Goal: Task Accomplishment & Management: Use online tool/utility

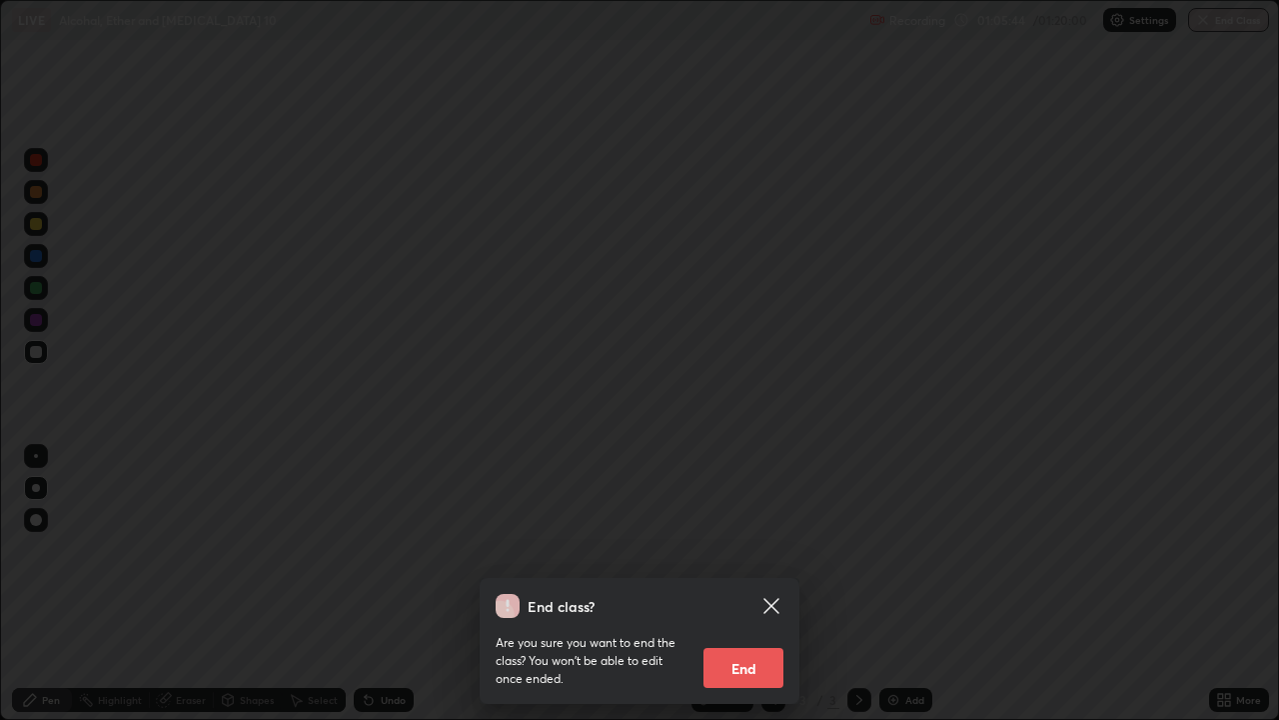
scroll to position [720, 1279]
click at [771, 605] on icon at bounding box center [771, 605] width 15 height 15
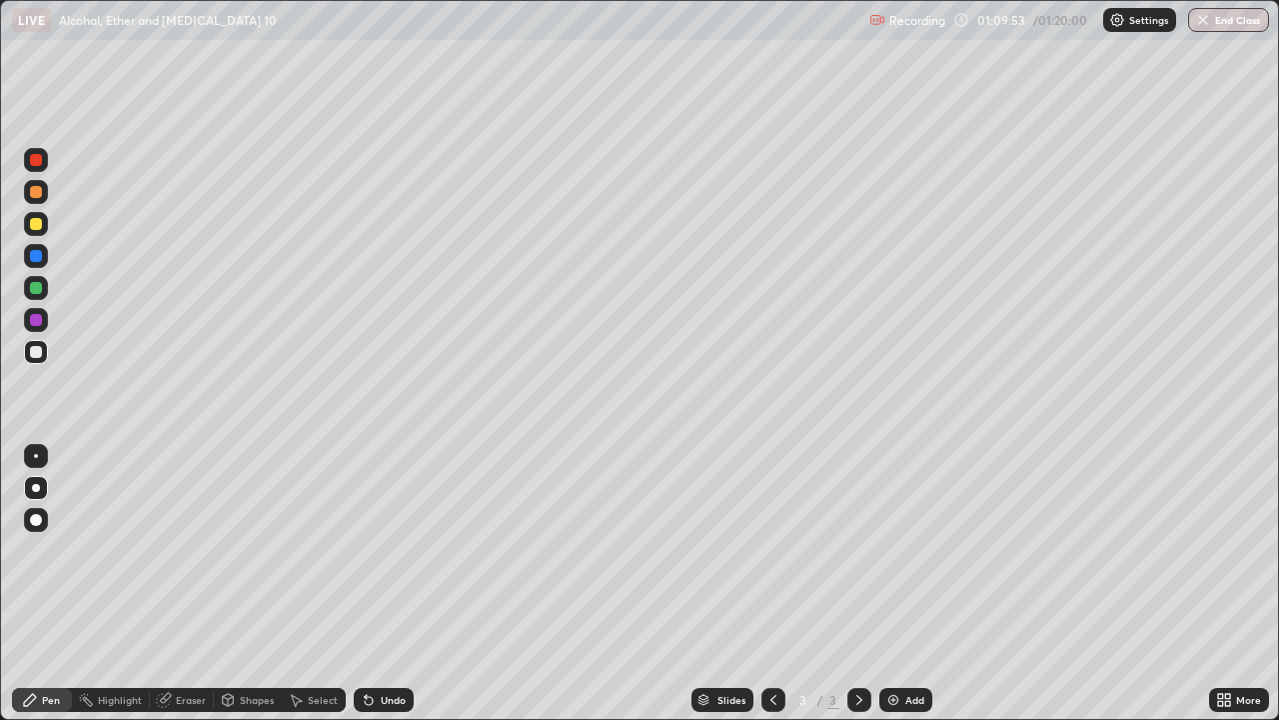
click at [1217, 27] on button "End Class" at bounding box center [1229, 20] width 81 height 24
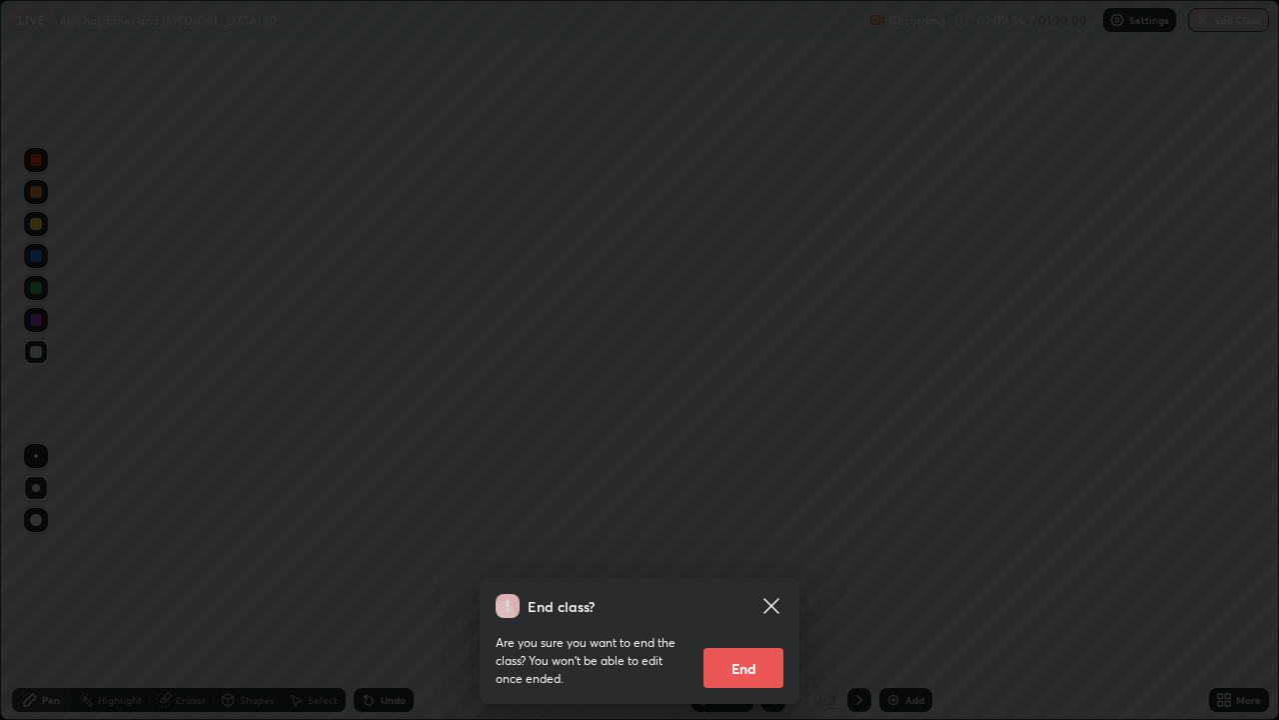
click at [724, 674] on button "End" at bounding box center [744, 668] width 80 height 40
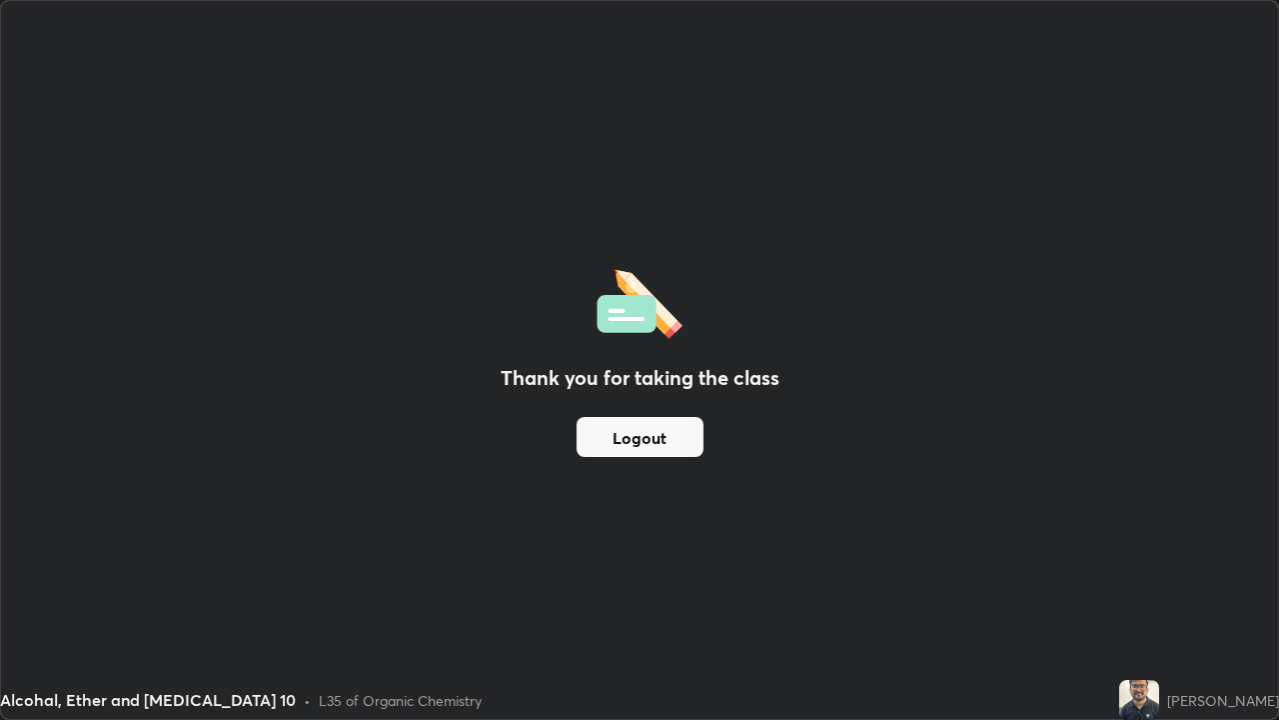
click at [621, 444] on button "Logout" at bounding box center [640, 437] width 127 height 40
click at [646, 442] on button "Logout" at bounding box center [640, 437] width 127 height 40
click at [657, 442] on button "Logout" at bounding box center [640, 437] width 127 height 40
click at [658, 439] on button "Logout" at bounding box center [640, 437] width 127 height 40
click at [669, 437] on button "Logout" at bounding box center [640, 437] width 127 height 40
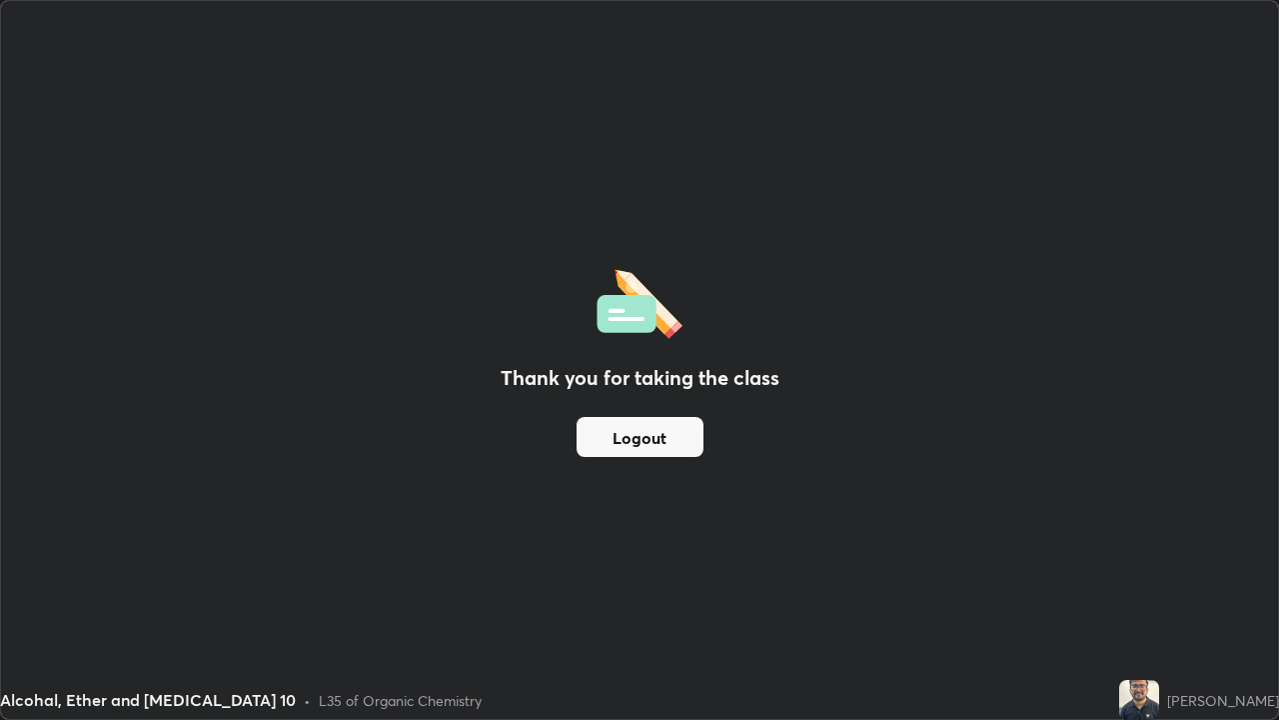
click at [665, 438] on button "Logout" at bounding box center [640, 437] width 127 height 40
click at [655, 444] on button "Logout" at bounding box center [640, 437] width 127 height 40
click at [649, 440] on button "Logout" at bounding box center [640, 437] width 127 height 40
click at [653, 435] on button "Logout" at bounding box center [640, 437] width 127 height 40
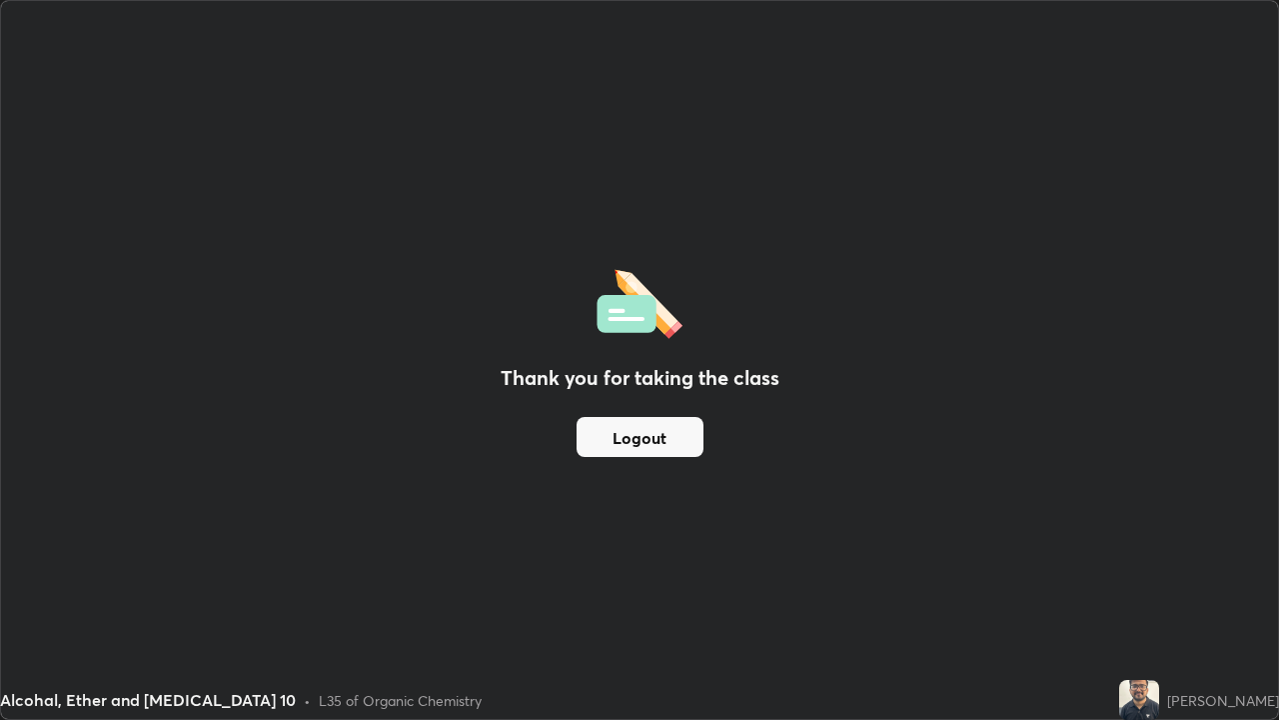
click at [653, 435] on button "Logout" at bounding box center [640, 437] width 127 height 40
click at [652, 438] on button "Logout" at bounding box center [640, 437] width 127 height 40
click at [645, 438] on button "Logout" at bounding box center [640, 437] width 127 height 40
click at [639, 433] on button "Logout" at bounding box center [640, 437] width 127 height 40
click at [635, 429] on button "Logout" at bounding box center [640, 437] width 127 height 40
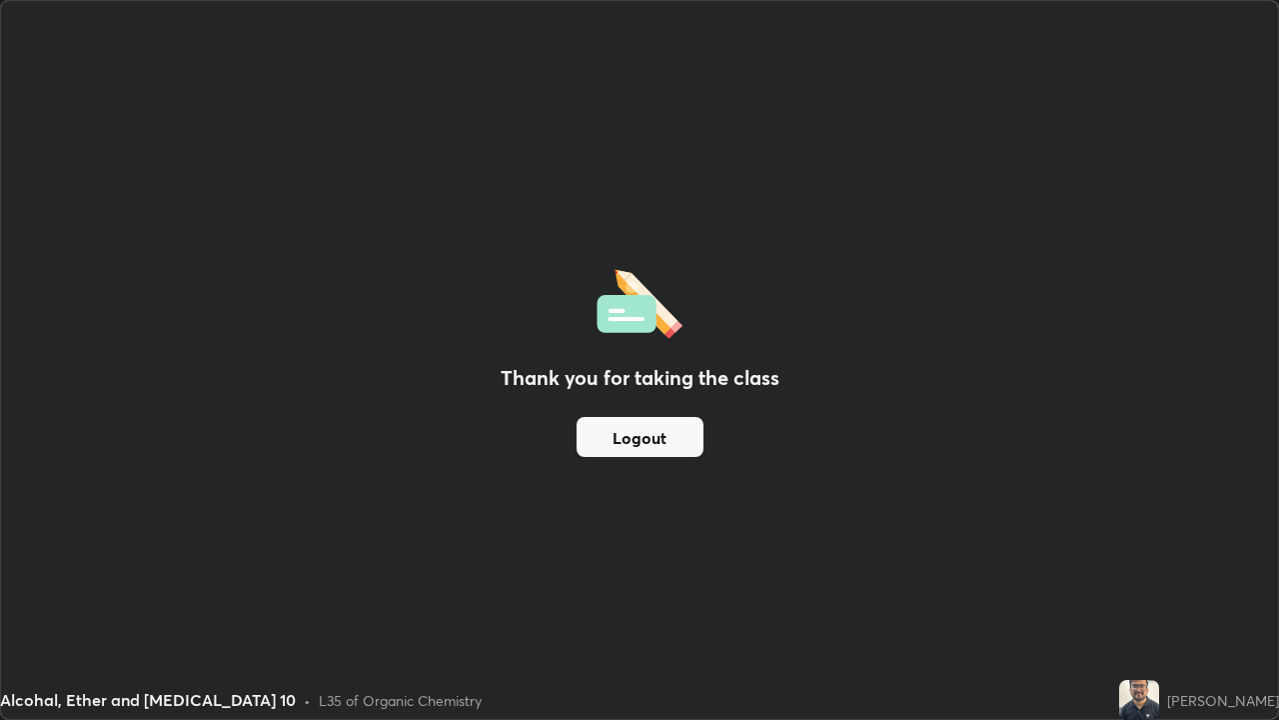
click at [647, 448] on button "Logout" at bounding box center [640, 437] width 127 height 40
click at [648, 441] on button "Logout" at bounding box center [640, 437] width 127 height 40
click at [655, 450] on button "Logout" at bounding box center [640, 437] width 127 height 40
click at [657, 444] on button "Logout" at bounding box center [640, 437] width 127 height 40
click at [648, 449] on button "Logout" at bounding box center [640, 437] width 127 height 40
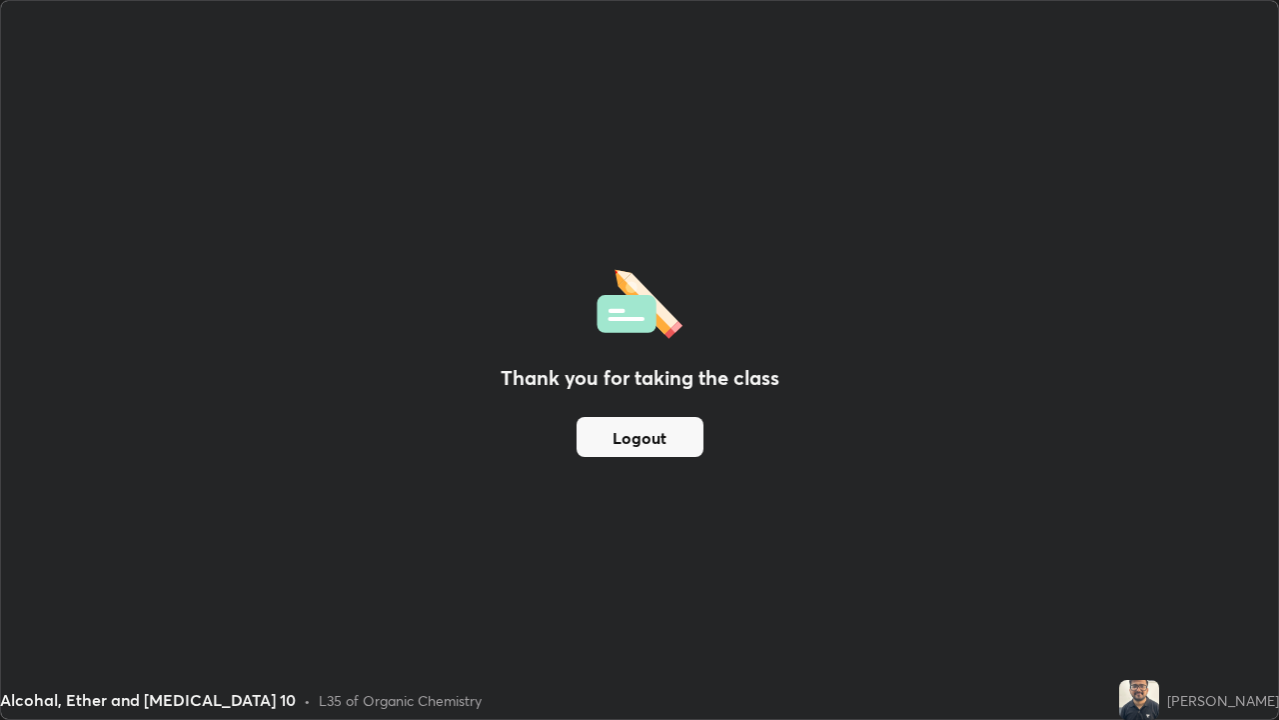
click at [650, 451] on button "Logout" at bounding box center [640, 437] width 127 height 40
click at [652, 437] on button "Logout" at bounding box center [640, 437] width 127 height 40
click at [656, 432] on button "Logout" at bounding box center [640, 437] width 127 height 40
click at [655, 446] on button "Logout" at bounding box center [640, 437] width 127 height 40
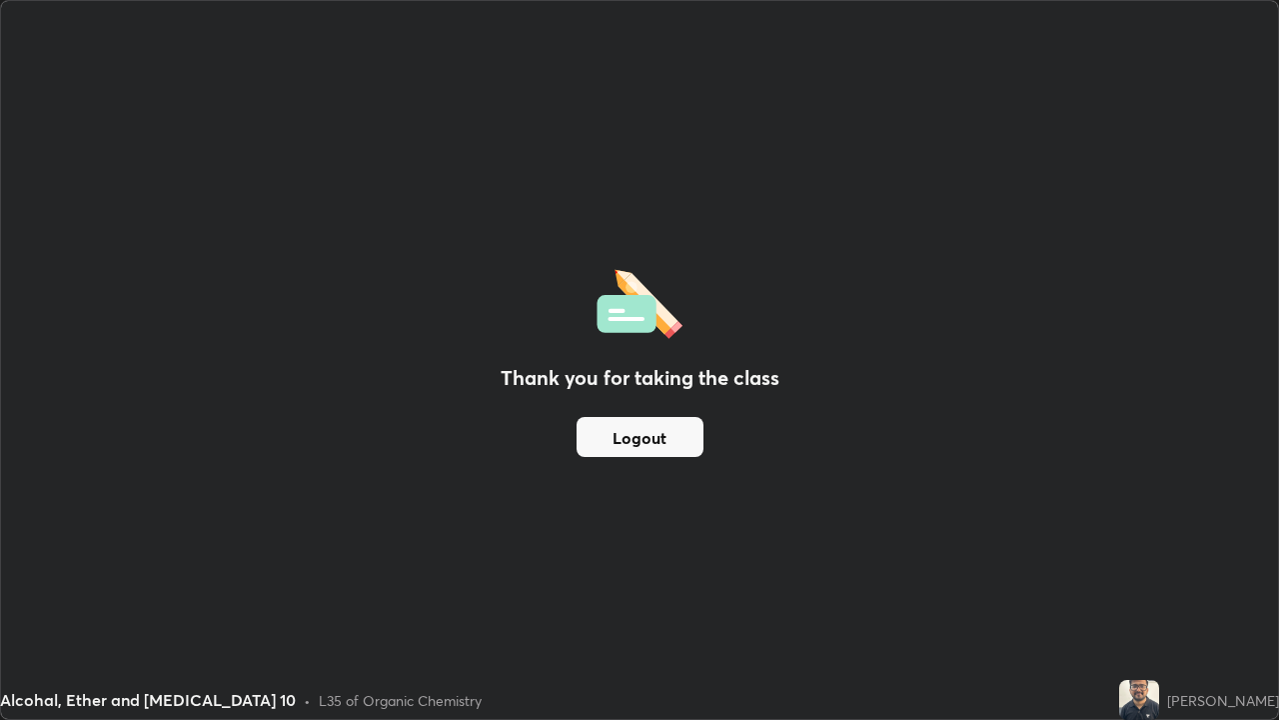
click at [659, 442] on button "Logout" at bounding box center [640, 437] width 127 height 40
click at [660, 434] on button "Logout" at bounding box center [640, 437] width 127 height 40
click at [662, 439] on button "Logout" at bounding box center [640, 437] width 127 height 40
click at [635, 452] on button "Logout" at bounding box center [640, 437] width 127 height 40
click at [640, 448] on button "Logout" at bounding box center [640, 437] width 127 height 40
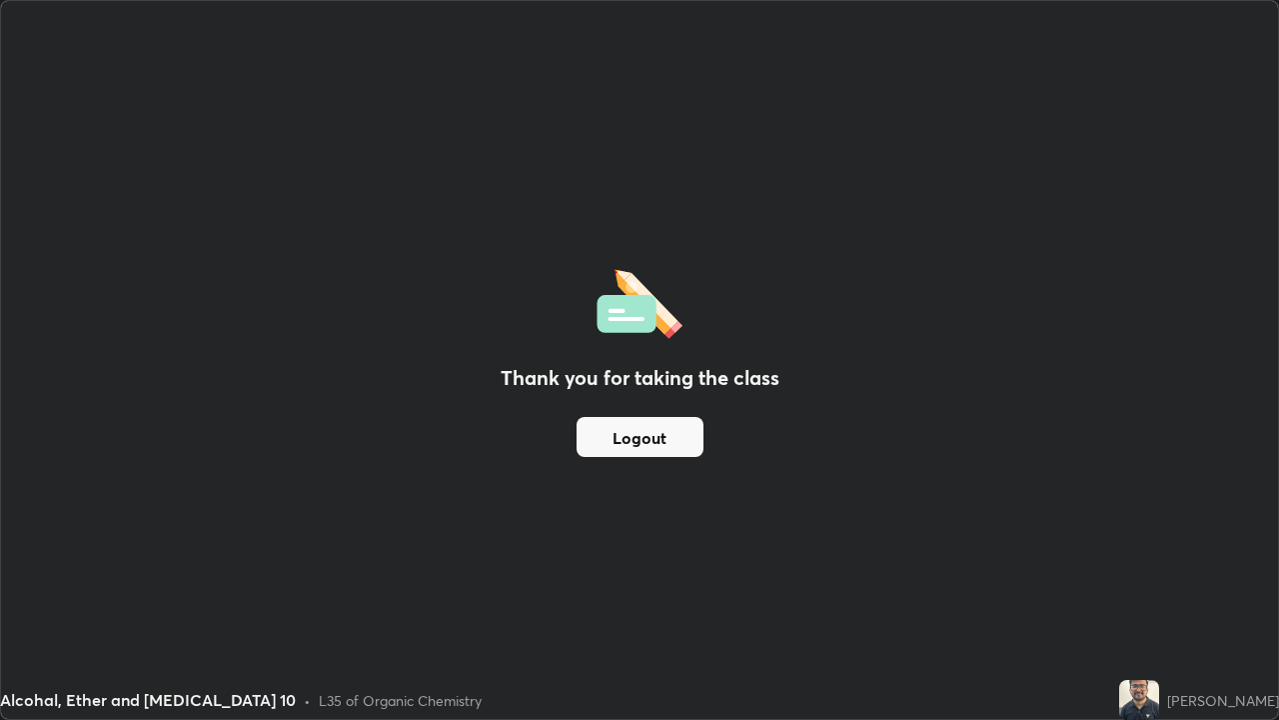
click at [647, 444] on button "Logout" at bounding box center [640, 437] width 127 height 40
click at [649, 446] on button "Logout" at bounding box center [640, 437] width 127 height 40
click at [656, 440] on button "Logout" at bounding box center [640, 437] width 127 height 40
click at [661, 432] on button "Logout" at bounding box center [640, 437] width 127 height 40
